Goal: Task Accomplishment & Management: Manage account settings

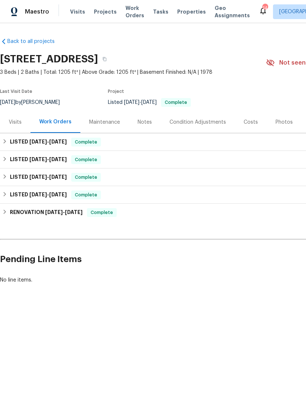
click at [182, 15] on span "Properties" at bounding box center [191, 11] width 29 height 7
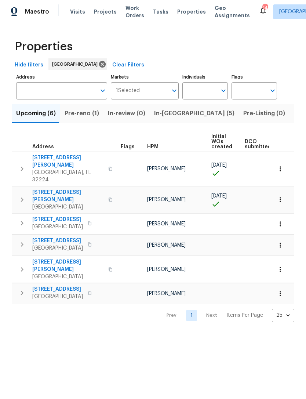
click at [75, 15] on span "Visits" at bounding box center [77, 11] width 15 height 7
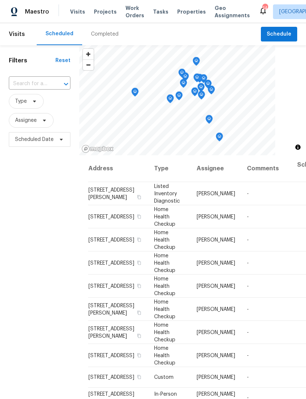
click at [180, 15] on span "Properties" at bounding box center [191, 11] width 29 height 7
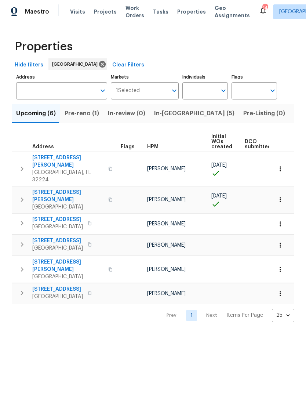
click at [73, 15] on span "Visits" at bounding box center [77, 11] width 15 height 7
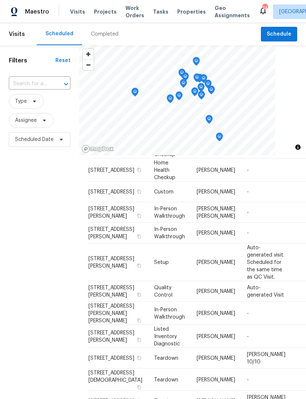
scroll to position [362, 0]
click at [37, 109] on span "Type" at bounding box center [26, 101] width 35 height 15
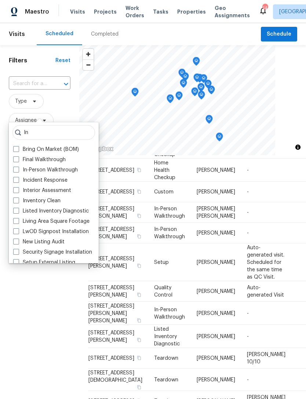
type input "In"
click at [19, 172] on span at bounding box center [16, 170] width 6 height 6
click at [18, 171] on input "In-Person Walkthrough" at bounding box center [15, 168] width 5 height 5
checkbox input "true"
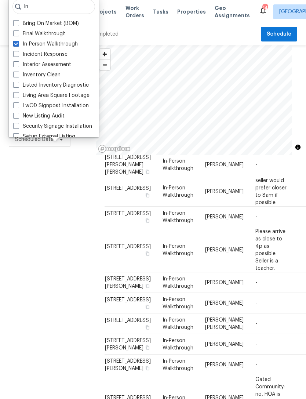
scroll to position [202, 0]
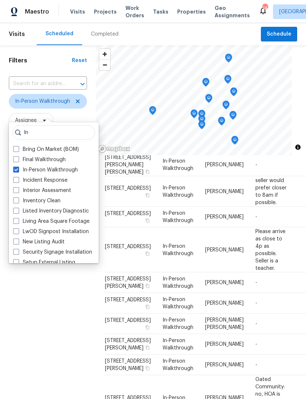
click at [36, 298] on div "Filters Reset ​ In-Person Walkthrough Assignee Scheduled Date" at bounding box center [48, 259] width 96 height 429
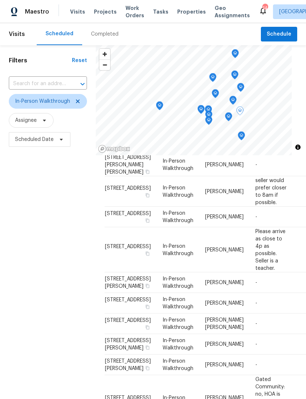
scroll to position [0, 0]
click at [79, 98] on icon at bounding box center [78, 101] width 6 height 6
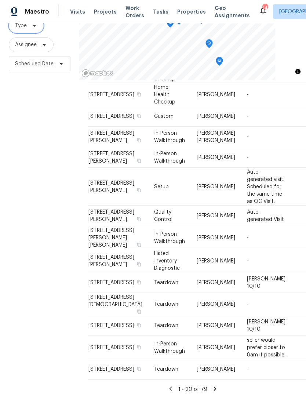
scroll to position [78, 0]
click at [291, 272] on td "[DATE]" at bounding box center [309, 282] width 37 height 21
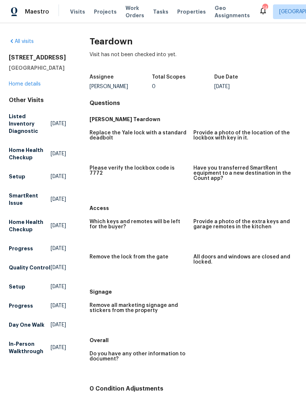
click at [18, 87] on link "Home details" at bounding box center [25, 83] width 32 height 5
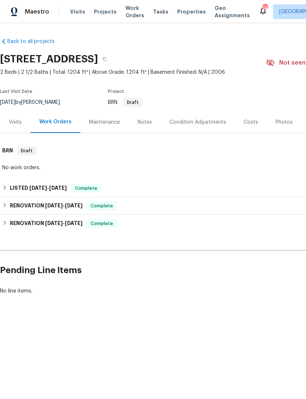
click at [77, 15] on span "Visits" at bounding box center [77, 11] width 15 height 7
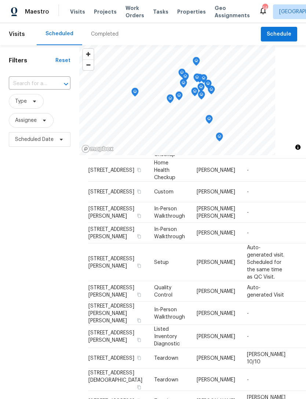
scroll to position [358, 0]
click at [222, 141] on icon "Map marker" at bounding box center [219, 137] width 7 height 8
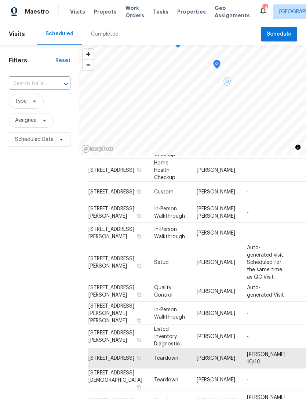
scroll to position [362, 0]
click at [35, 254] on div "Filters Reset ​ Type Assignee Scheduled Date" at bounding box center [39, 259] width 79 height 429
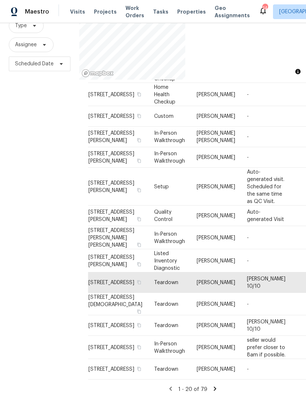
scroll to position [313, 0]
click at [67, 251] on div "Filters Reset ​ Type Assignee Scheduled Date" at bounding box center [39, 184] width 79 height 429
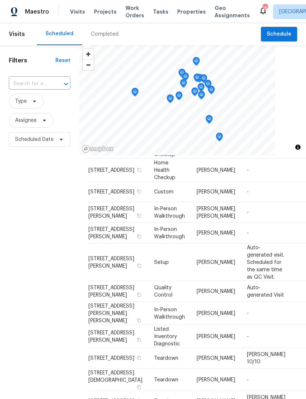
scroll to position [362, 0]
click at [0, 0] on icon at bounding box center [0, 0] width 0 height 0
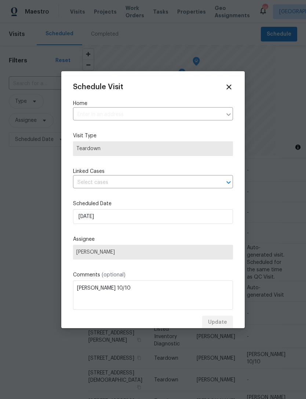
type input "[STREET_ADDRESS]"
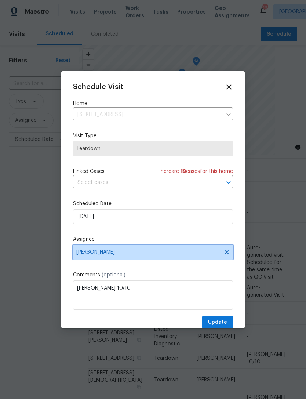
click at [119, 253] on span "[PERSON_NAME]" at bounding box center [148, 252] width 144 height 6
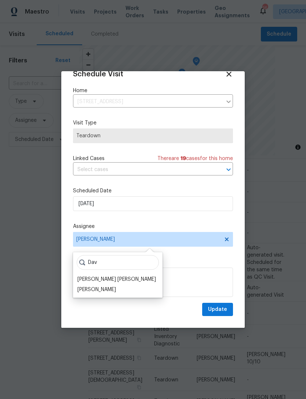
scroll to position [14, 0]
type input "Dav"
click at [108, 282] on div "[PERSON_NAME] [PERSON_NAME]" at bounding box center [116, 279] width 79 height 7
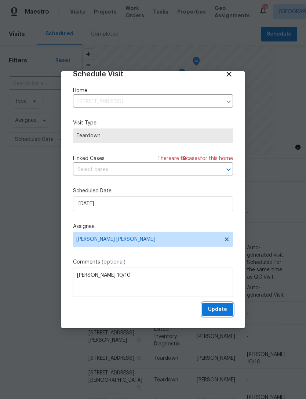
click at [219, 309] on span "Update" at bounding box center [217, 309] width 19 height 9
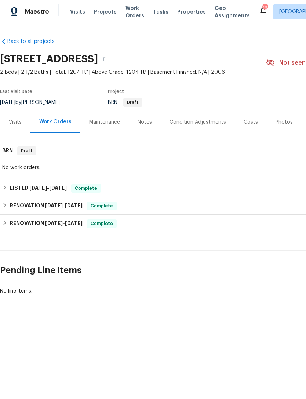
click at [15, 126] on div "Visits" at bounding box center [15, 122] width 13 height 7
